Goal: Information Seeking & Learning: Find contact information

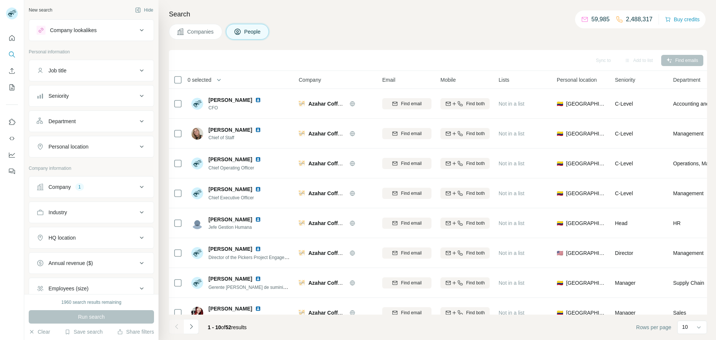
click at [77, 192] on button "Company 1" at bounding box center [91, 187] width 125 height 18
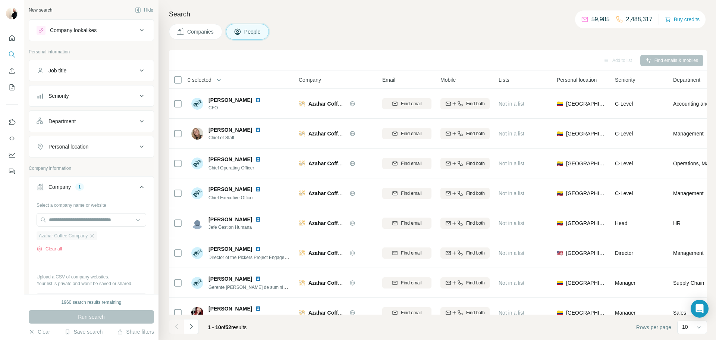
click at [81, 239] on span "Azahar Coffee Company" at bounding box center [63, 235] width 49 height 7
click at [93, 237] on icon "button" at bounding box center [92, 236] width 6 height 6
click at [76, 220] on input "text" at bounding box center [92, 219] width 110 height 13
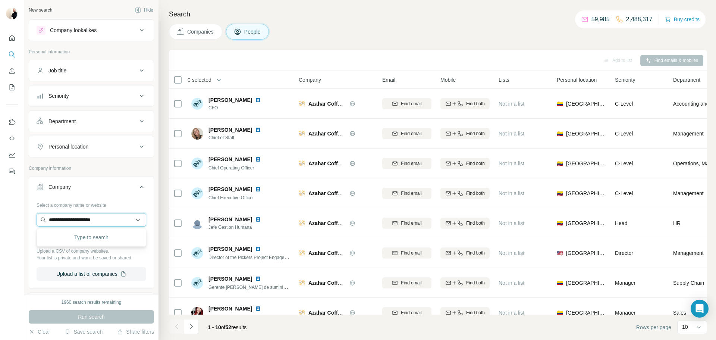
type input "**********"
click at [93, 240] on div "Debt Zero [DOMAIN_NAME]" at bounding box center [91, 240] width 106 height 20
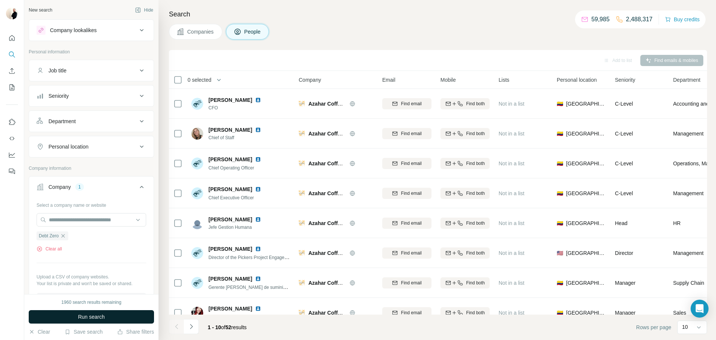
click at [88, 320] on span "Run search" at bounding box center [91, 316] width 27 height 7
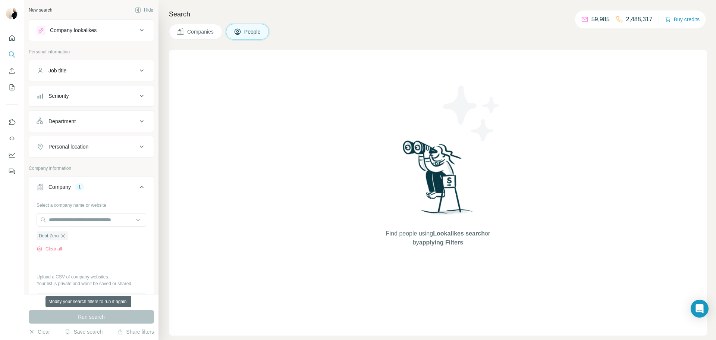
click at [360, 235] on div "Find people using Lookalikes search or by applying Filters" at bounding box center [438, 192] width 538 height 285
click at [63, 239] on icon "button" at bounding box center [63, 236] width 6 height 6
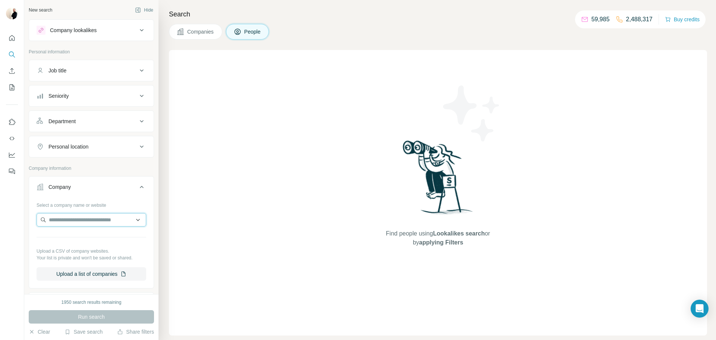
click at [77, 215] on input "text" at bounding box center [92, 219] width 110 height 13
type input "**********"
click at [79, 240] on p "[URL]" at bounding box center [73, 243] width 30 height 7
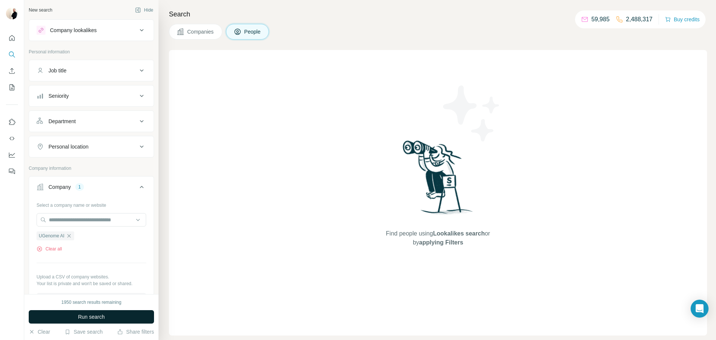
click at [100, 311] on button "Run search" at bounding box center [91, 316] width 125 height 13
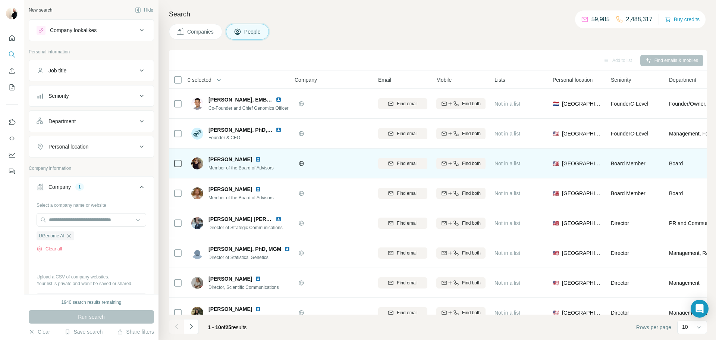
scroll to position [0, 4]
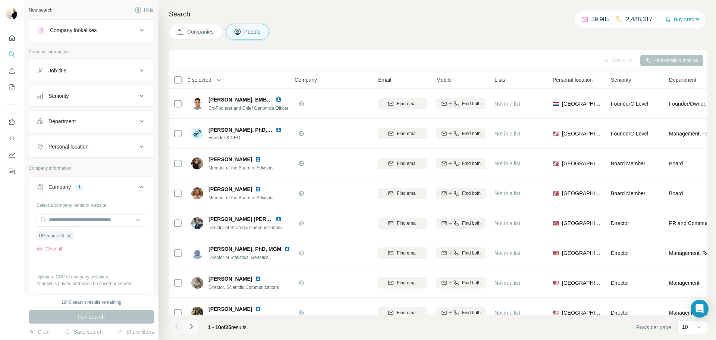
click at [196, 326] on button "Navigate to next page" at bounding box center [191, 326] width 15 height 15
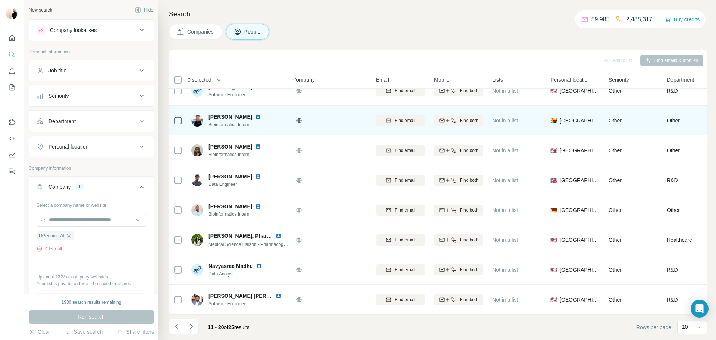
scroll to position [72, 6]
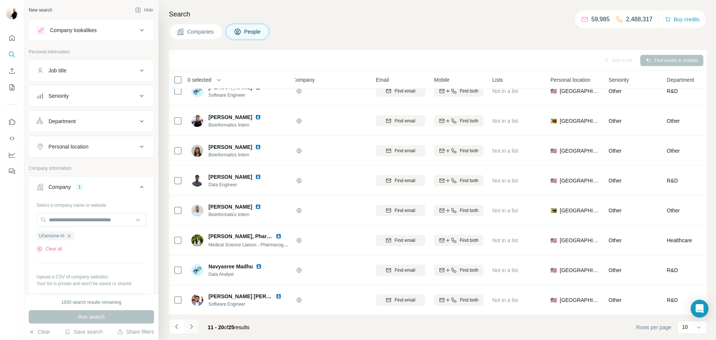
click at [197, 326] on button "Navigate to next page" at bounding box center [191, 326] width 15 height 15
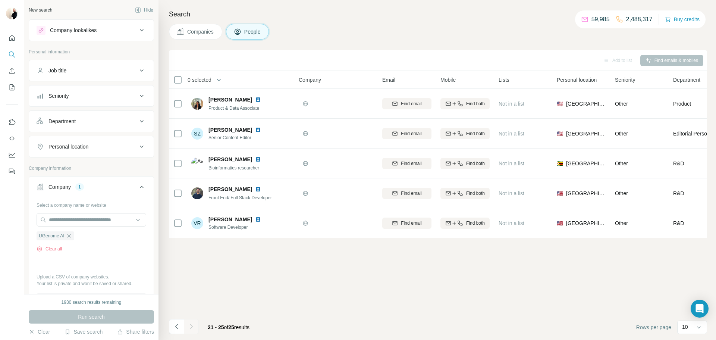
scroll to position [0, 0]
click at [165, 329] on div "Search Companies People Add to list Find emails & mobiles 0 selected People Com…" at bounding box center [438, 170] width 558 height 340
click at [172, 327] on button "Navigate to previous page" at bounding box center [176, 326] width 15 height 15
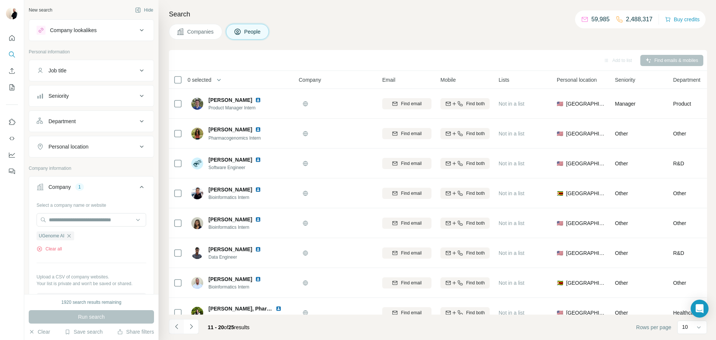
click at [172, 327] on button "Navigate to previous page" at bounding box center [176, 326] width 15 height 15
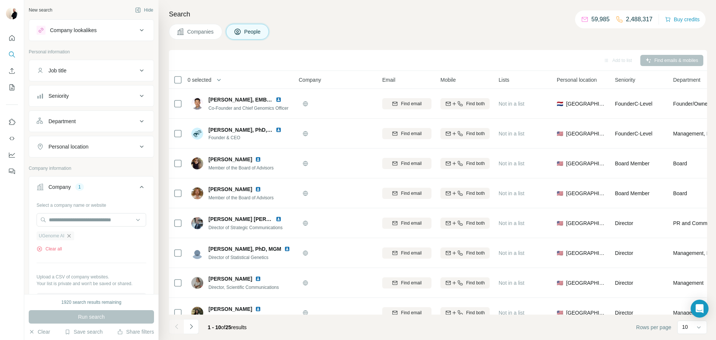
click at [70, 236] on icon "button" at bounding box center [68, 235] width 3 height 3
click at [75, 222] on input "text" at bounding box center [92, 219] width 110 height 13
